Goal: Information Seeking & Learning: Check status

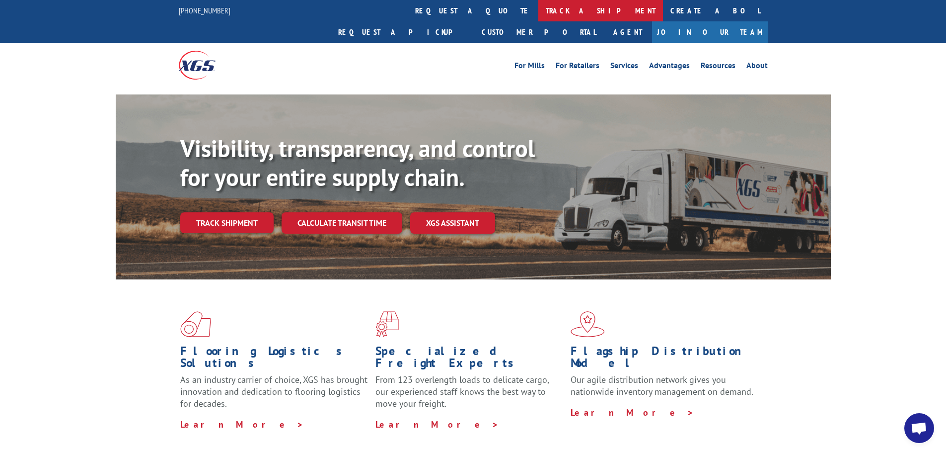
click at [539, 18] on link "track a shipment" at bounding box center [601, 10] width 125 height 21
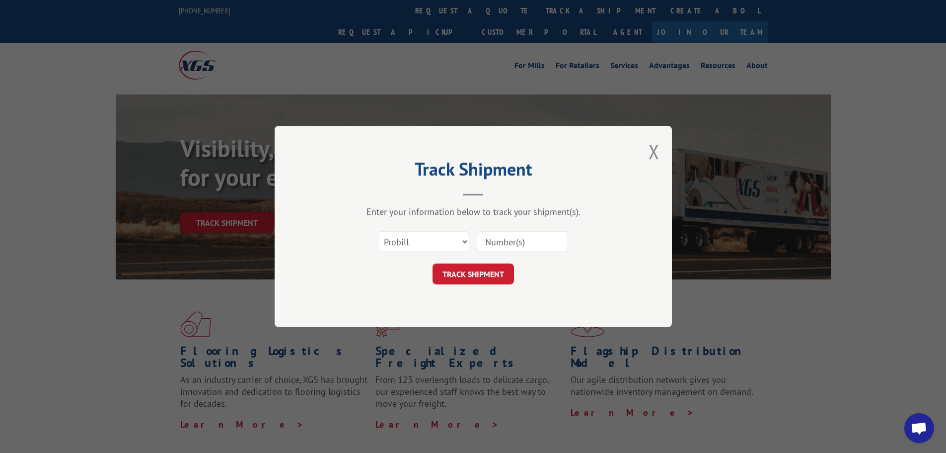
click at [502, 247] on input at bounding box center [522, 241] width 91 height 21
paste input "729776974"
type input "729776974"
click at [440, 270] on button "TRACK SHIPMENT" at bounding box center [473, 273] width 81 height 21
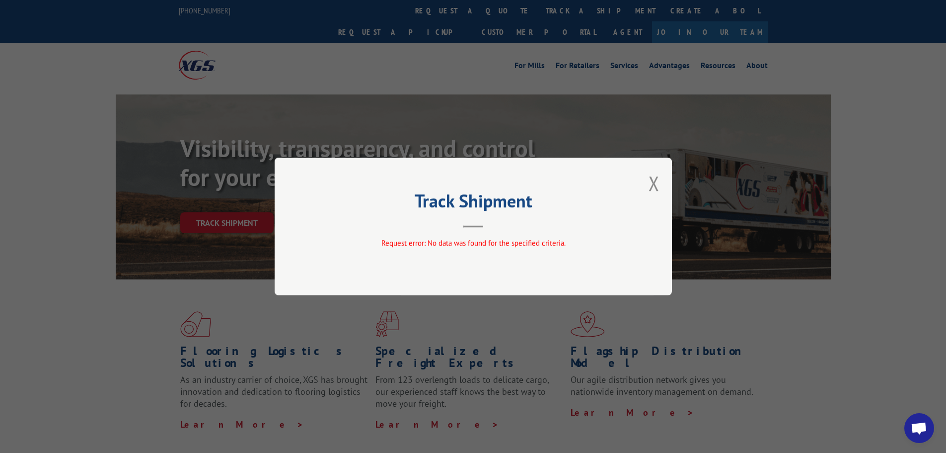
click at [648, 182] on div "Track Shipment Request error: No data was found for the specified criteria." at bounding box center [473, 227] width 397 height 138
click at [655, 186] on button "Close modal" at bounding box center [654, 183] width 11 height 26
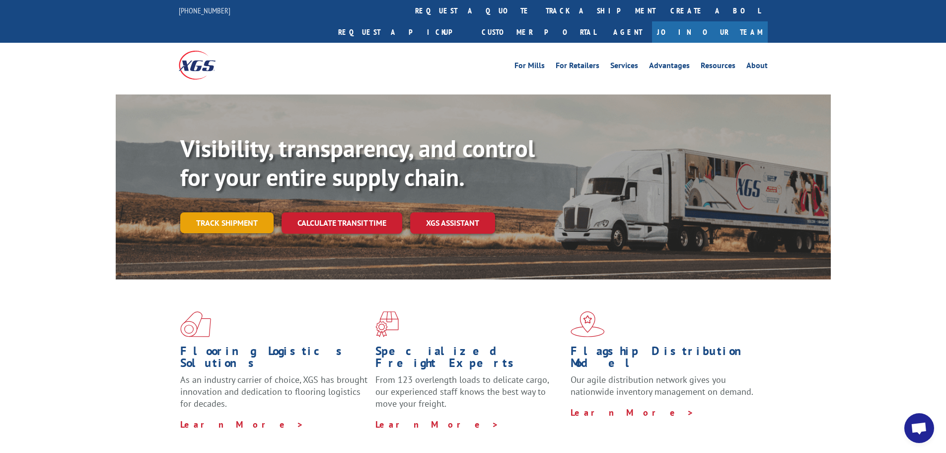
click at [249, 212] on link "Track shipment" at bounding box center [226, 222] width 93 height 21
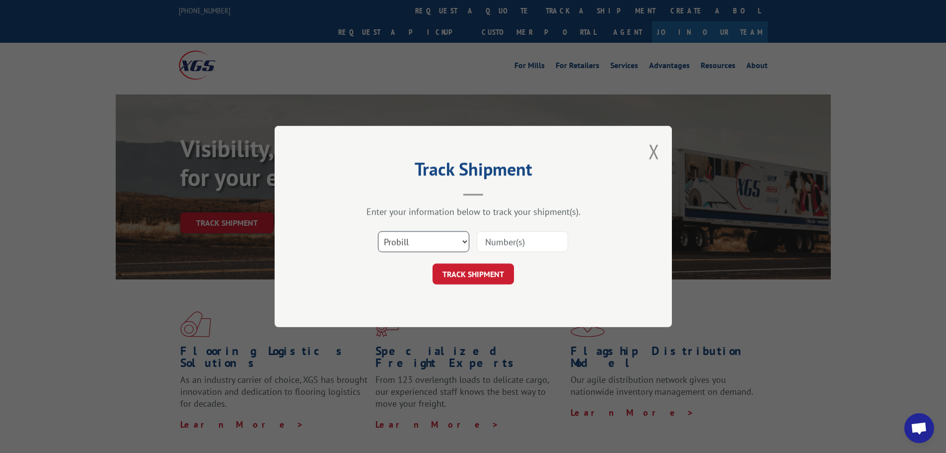
click at [462, 242] on select "Select category... Probill BOL PO" at bounding box center [423, 241] width 91 height 21
select select "bol"
click at [378, 231] on select "Select category... Probill BOL PO" at bounding box center [423, 241] width 91 height 21
click at [492, 246] on input at bounding box center [522, 241] width 91 height 21
paste input "729776974"
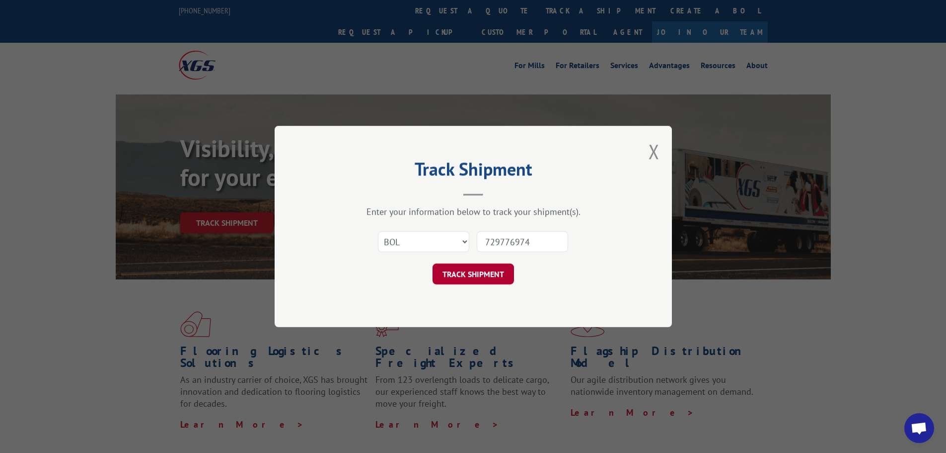
type input "729776974"
click at [475, 276] on button "TRACK SHIPMENT" at bounding box center [473, 273] width 81 height 21
